Goal: Information Seeking & Learning: Learn about a topic

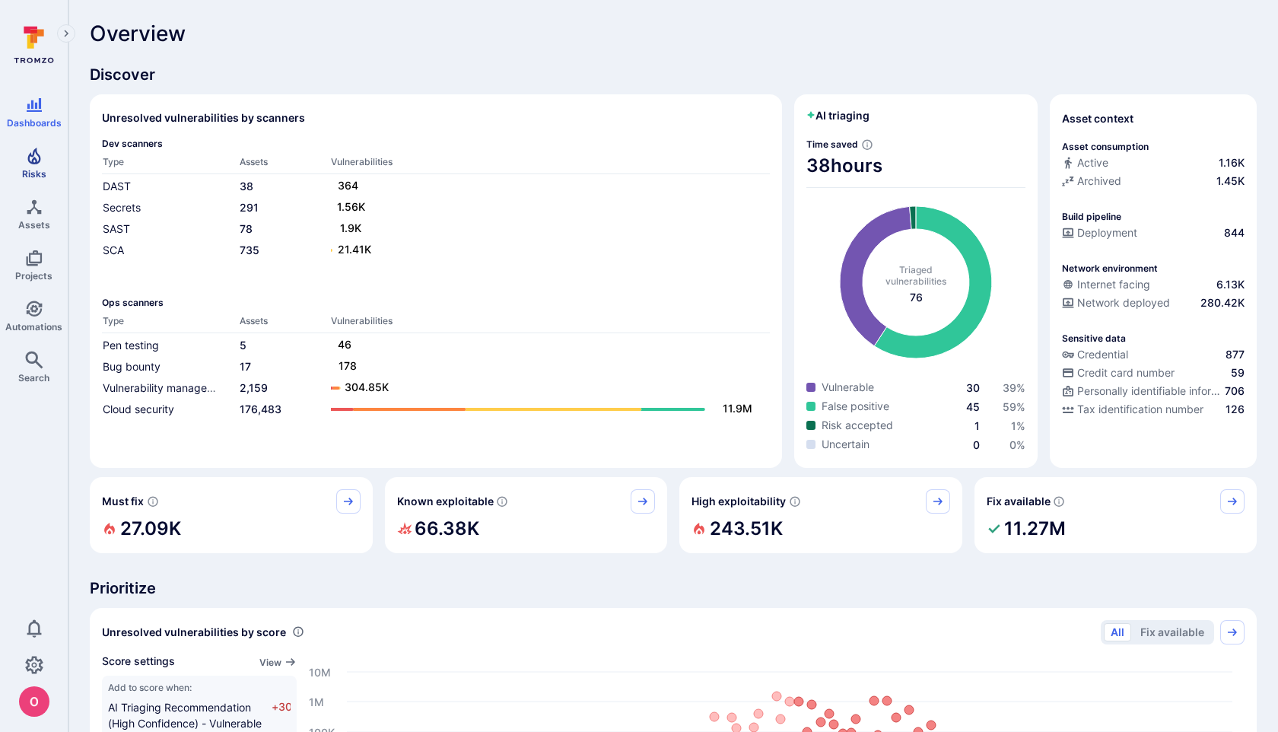
click at [37, 161] on icon "Risks" at bounding box center [33, 156] width 13 height 17
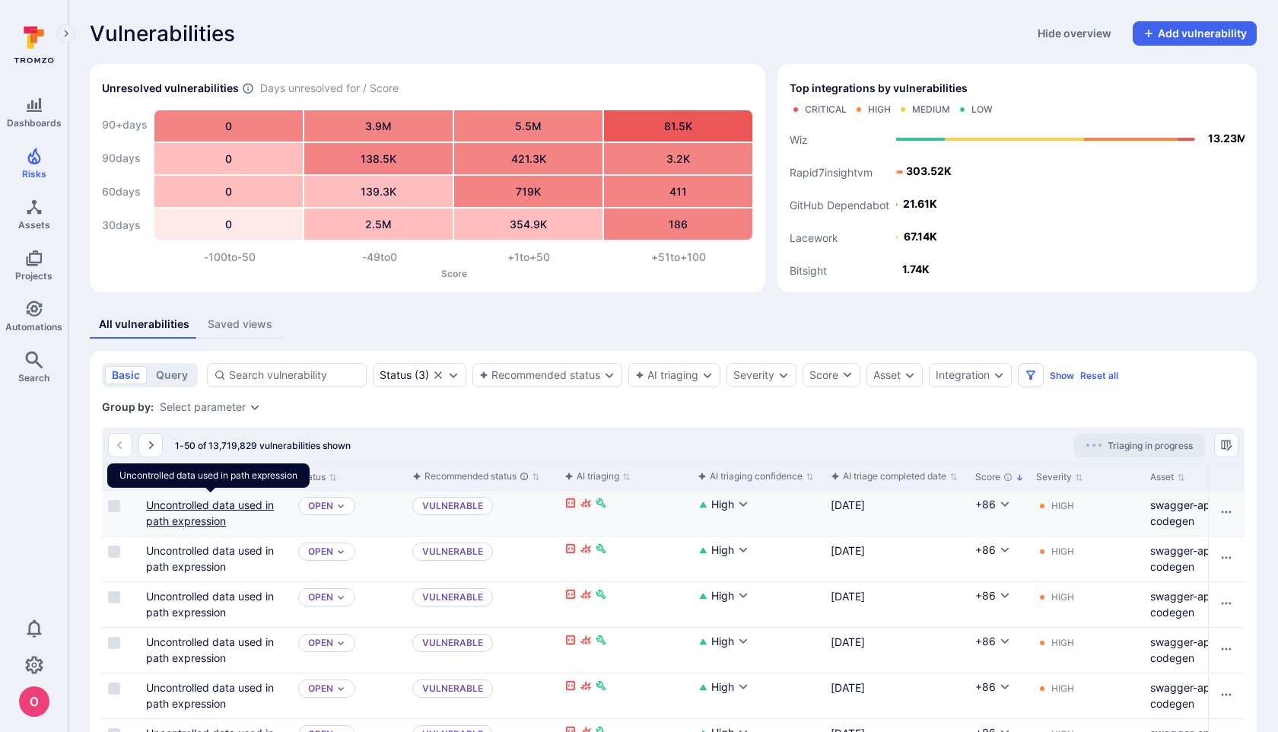
click at [227, 506] on link "Uncontrolled data used in path expression" at bounding box center [210, 512] width 128 height 29
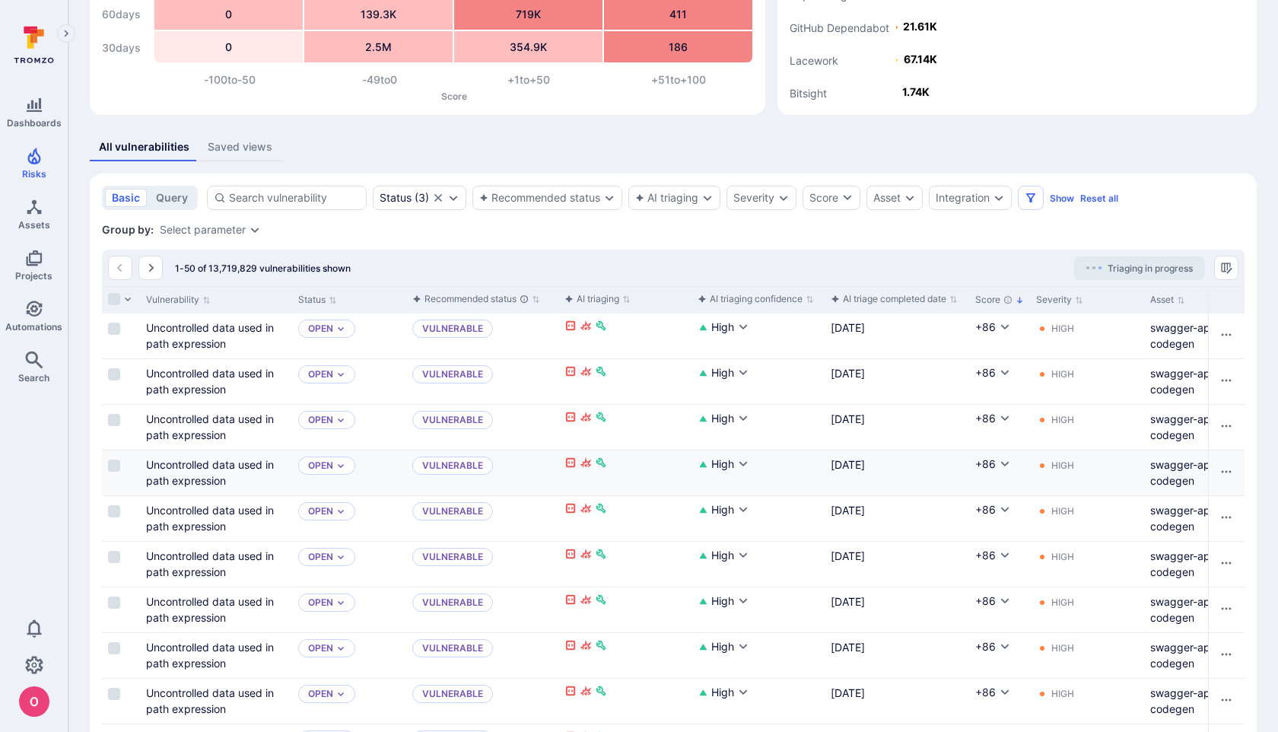
scroll to position [132, 0]
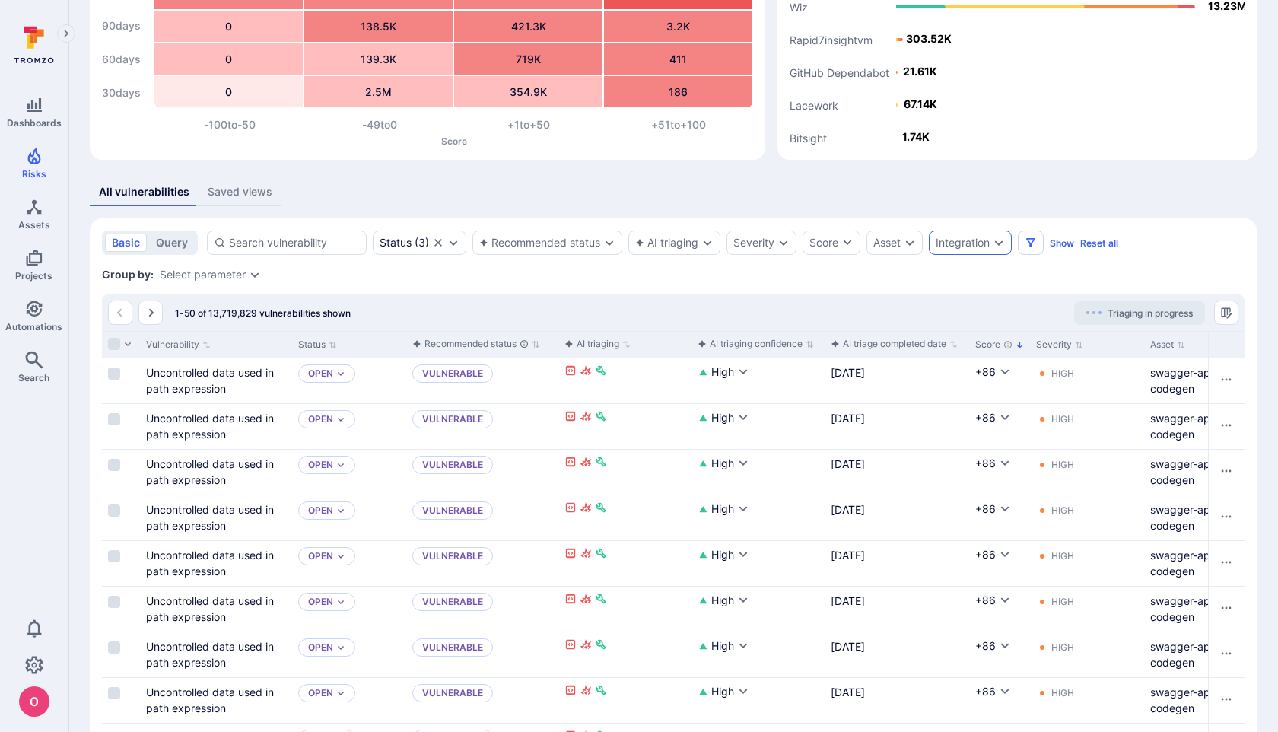
click at [950, 245] on div "Integration" at bounding box center [963, 243] width 54 height 12
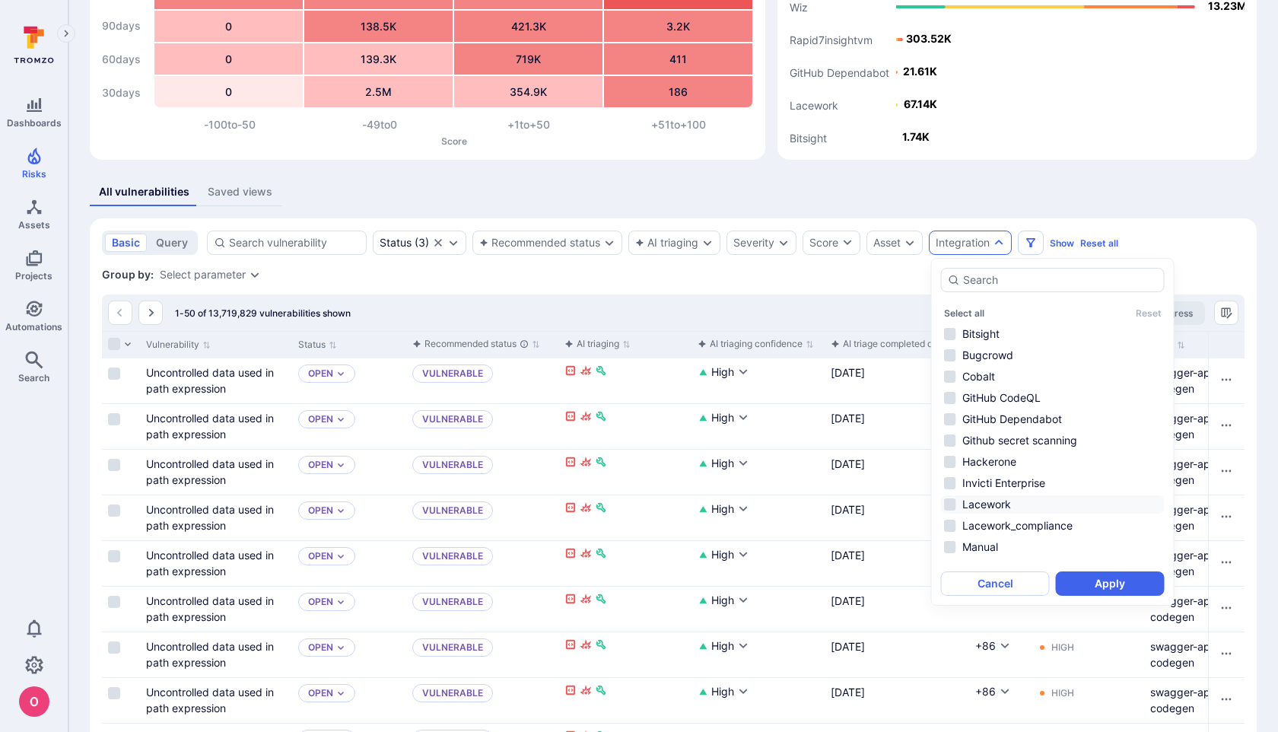
scroll to position [79, 0]
click at [950, 552] on li "Wiz" at bounding box center [1053, 553] width 224 height 18
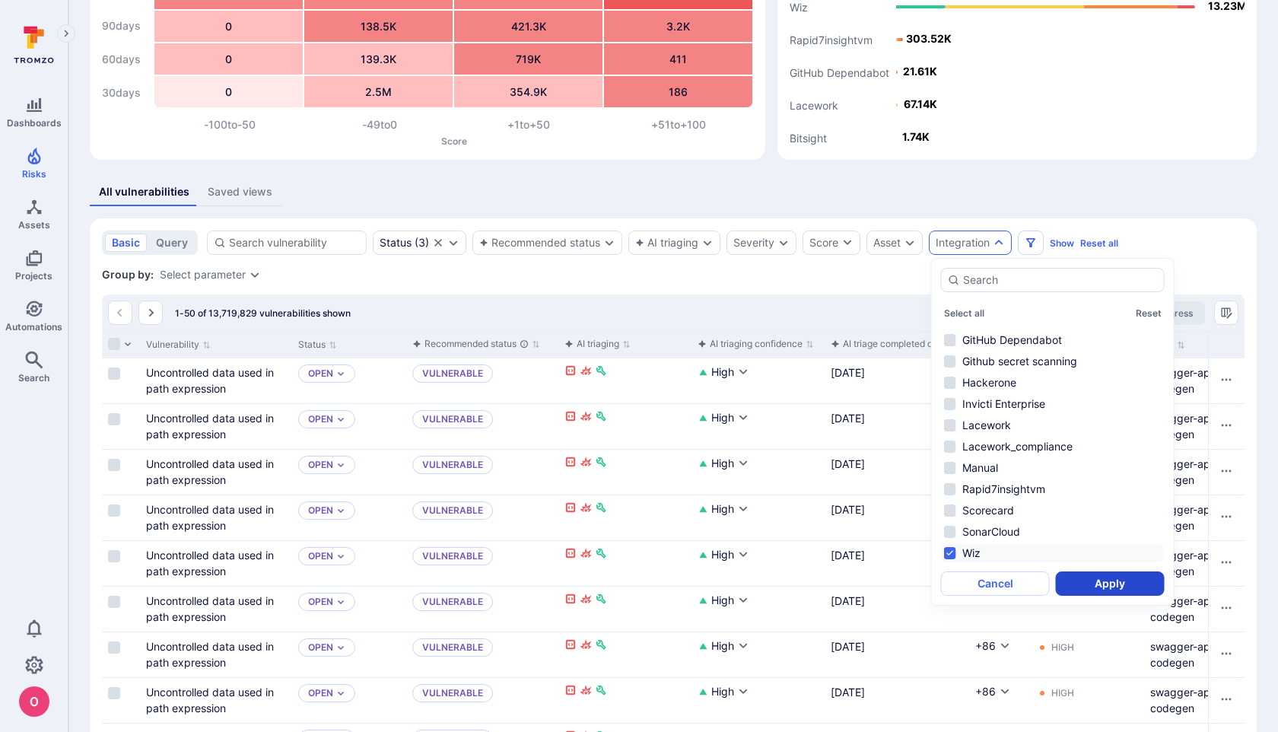
click at [1091, 580] on button "Apply" at bounding box center [1110, 583] width 109 height 24
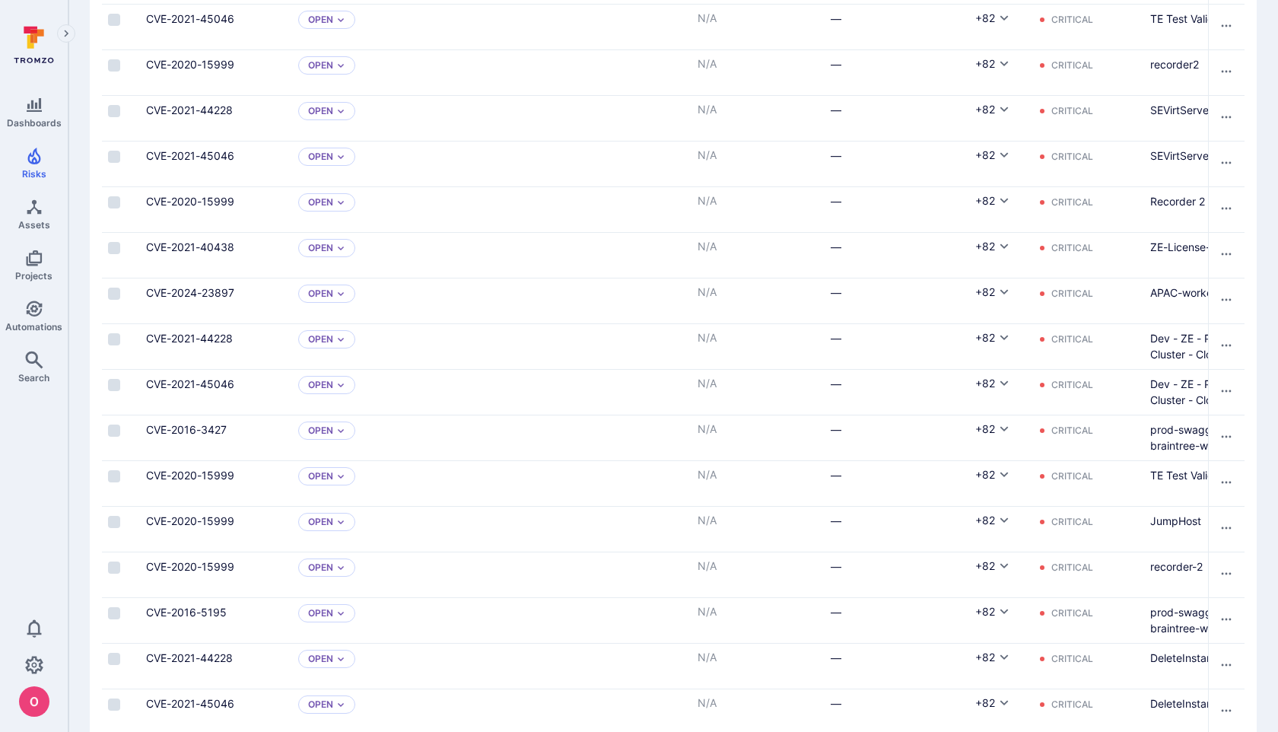
scroll to position [2105, 0]
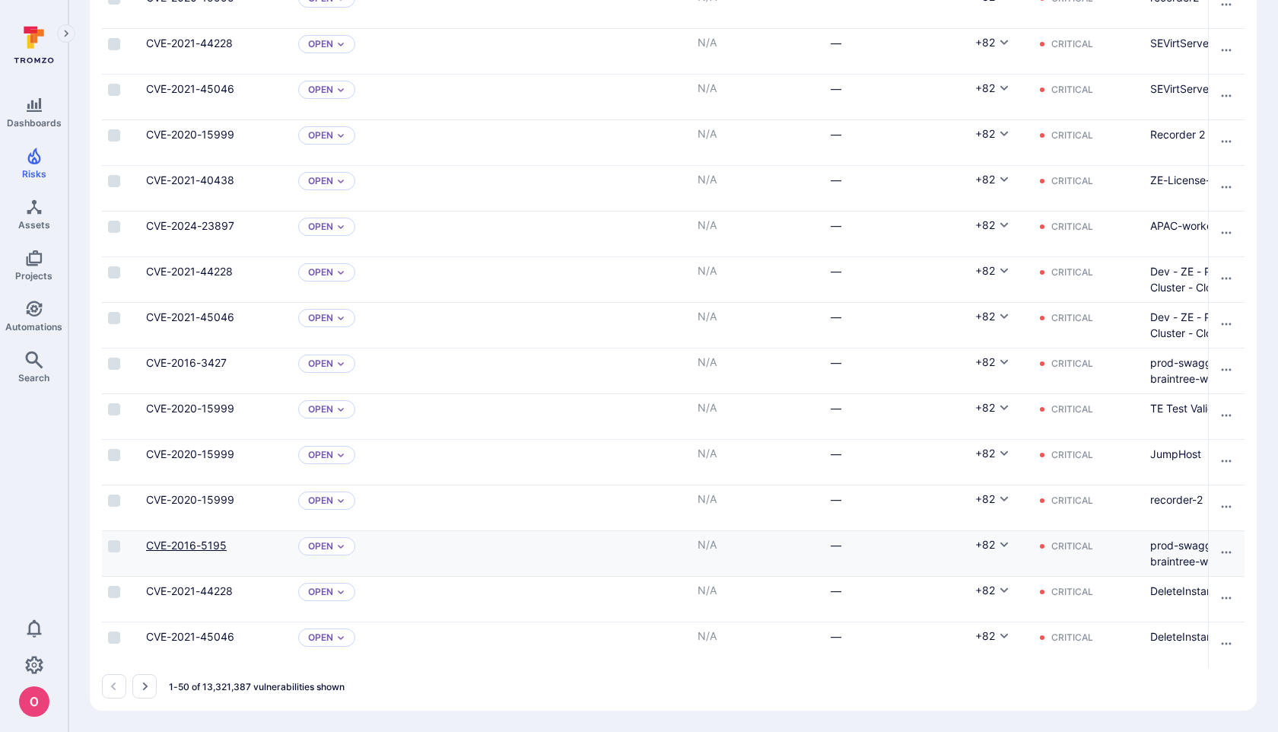
click at [187, 543] on link "CVE-2016-5195" at bounding box center [186, 545] width 81 height 13
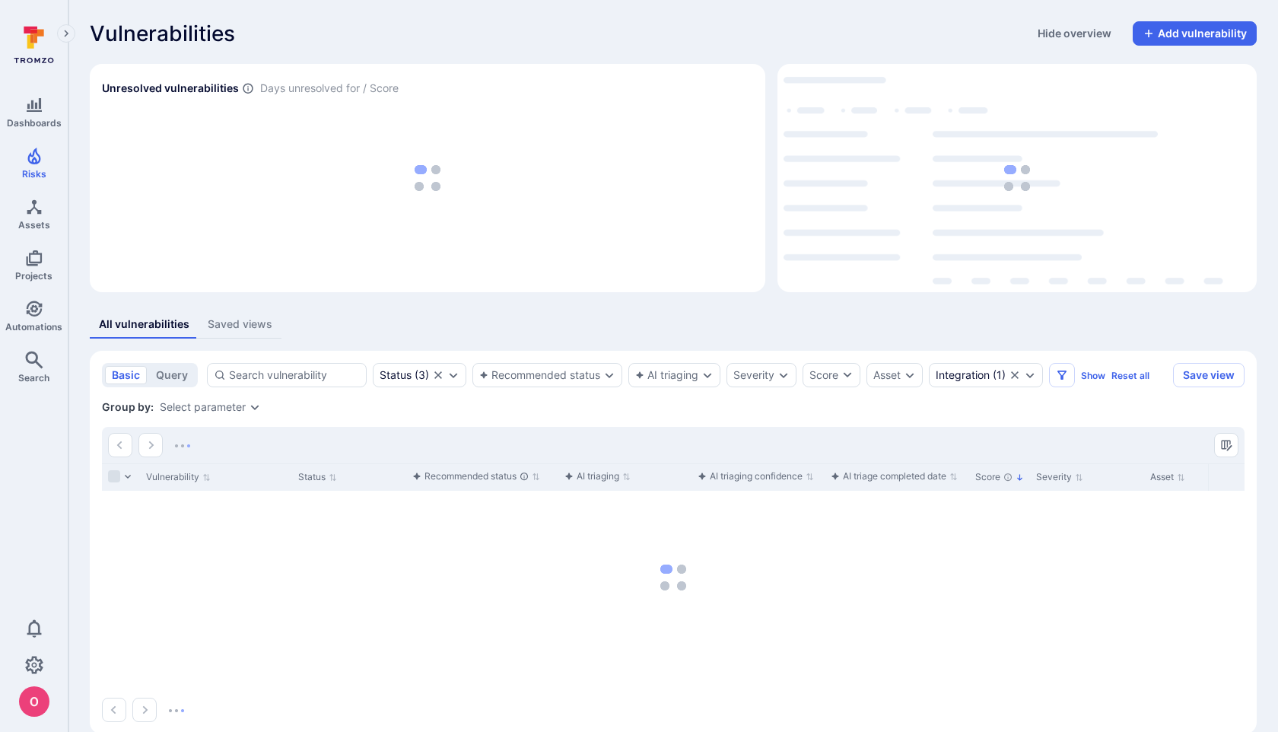
scroll to position [24, 0]
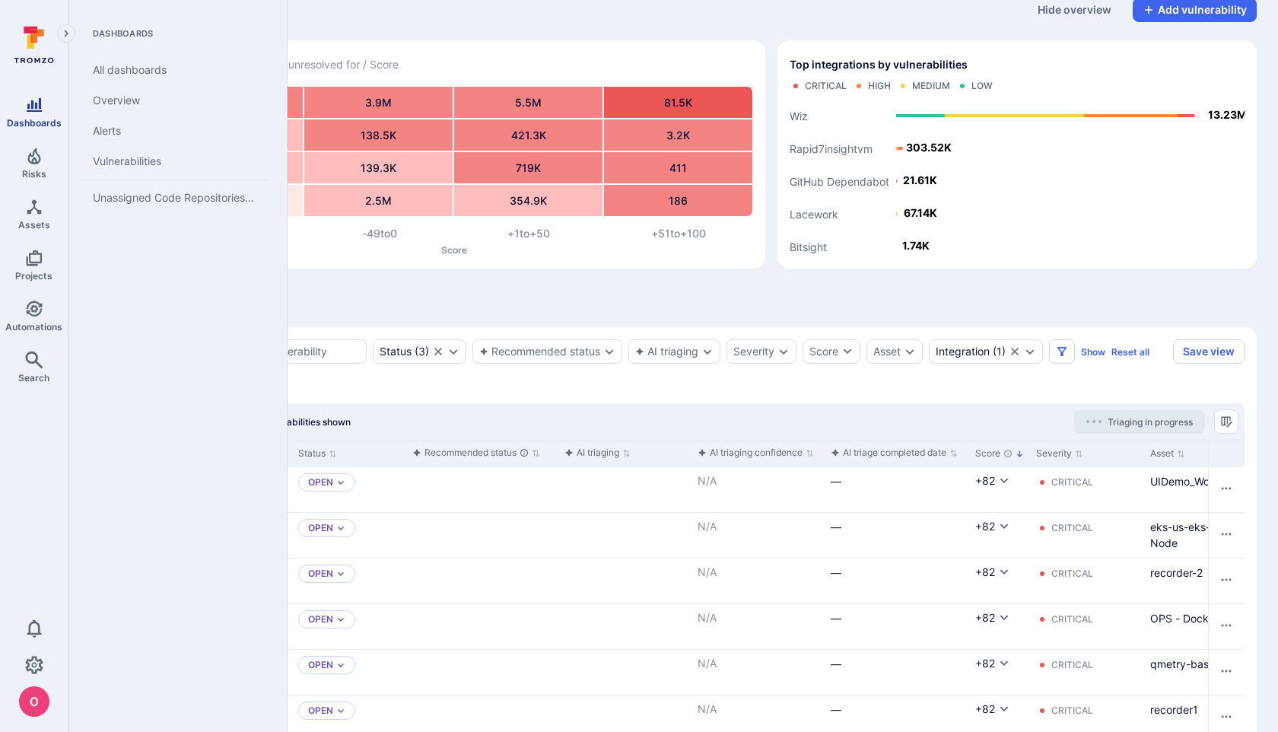
click at [37, 116] on link "Dashboards" at bounding box center [34, 112] width 68 height 45
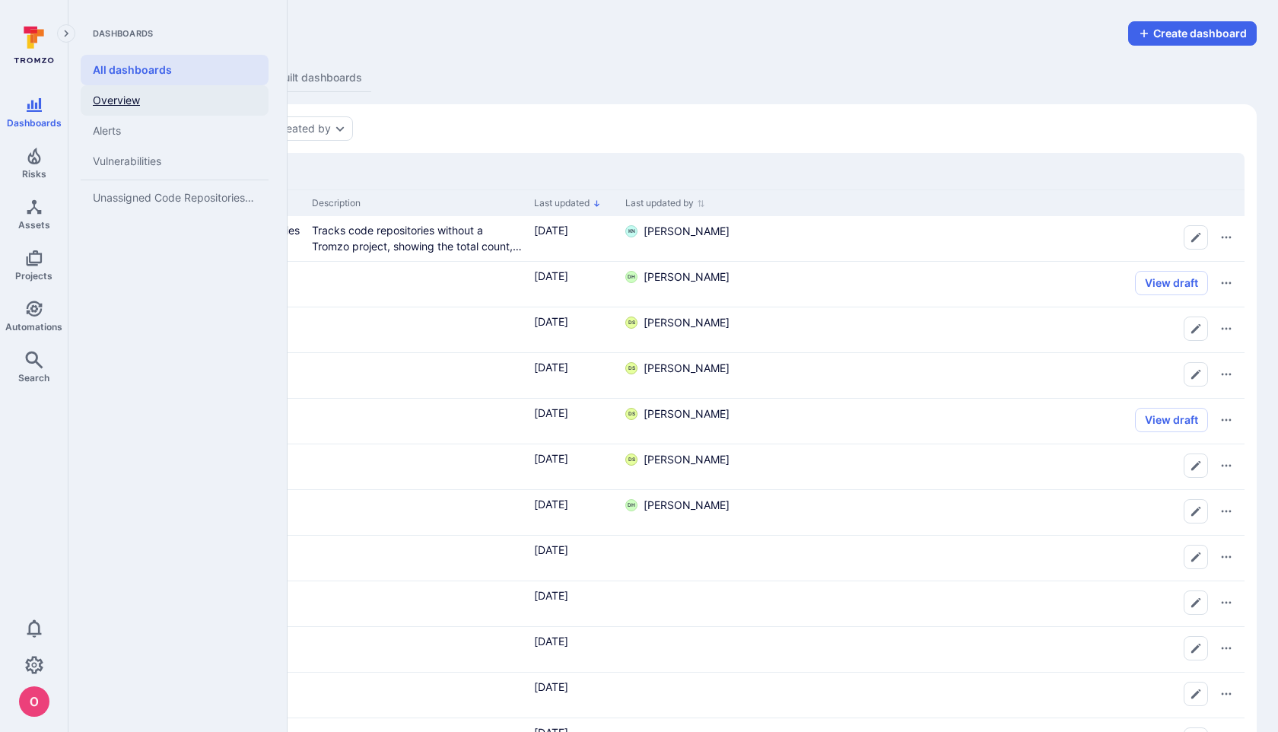
click at [134, 99] on link "Overview" at bounding box center [175, 100] width 188 height 30
